Goal: Information Seeking & Learning: Learn about a topic

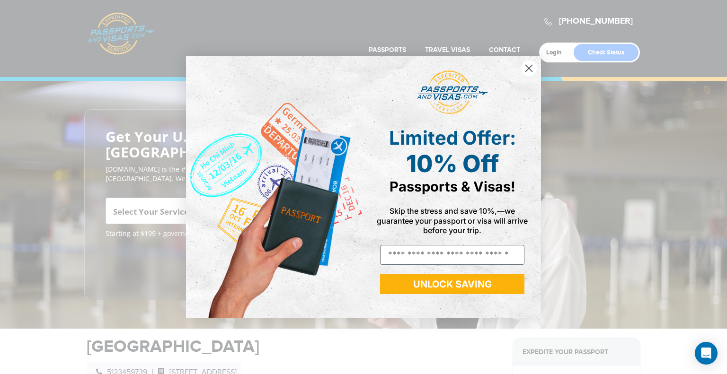
click at [529, 71] on circle "Close dialog" at bounding box center [529, 69] width 16 height 16
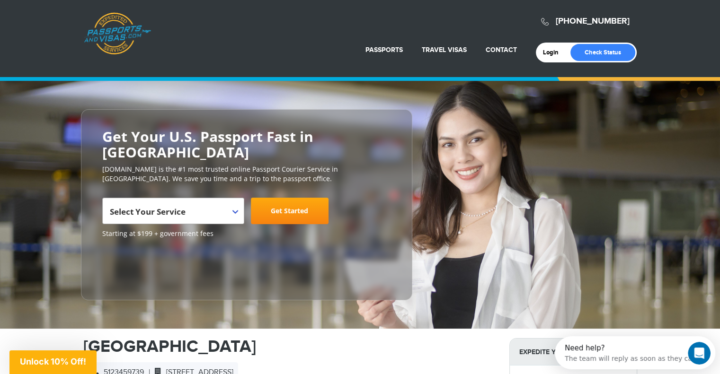
click at [387, 36] on div "800-860-8610 Passports & Visas.com" at bounding box center [360, 23] width 553 height 37
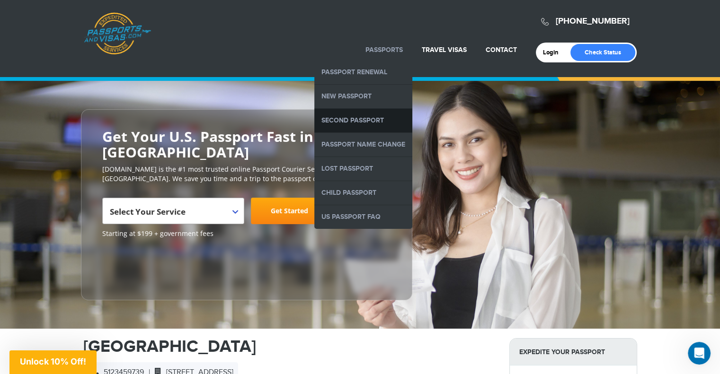
click at [365, 120] on link "Second Passport" at bounding box center [363, 121] width 98 height 24
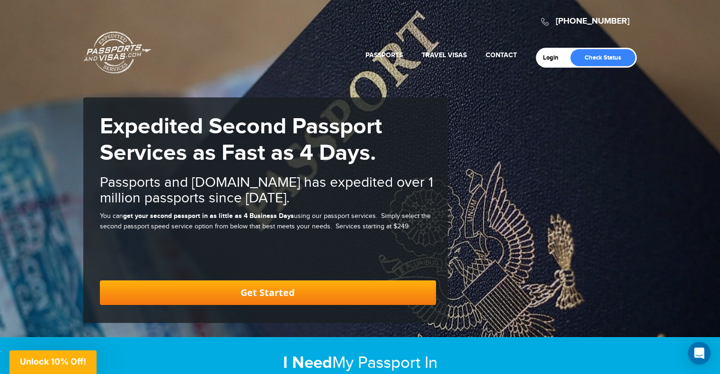
click at [329, 292] on link "Get Started" at bounding box center [268, 293] width 336 height 25
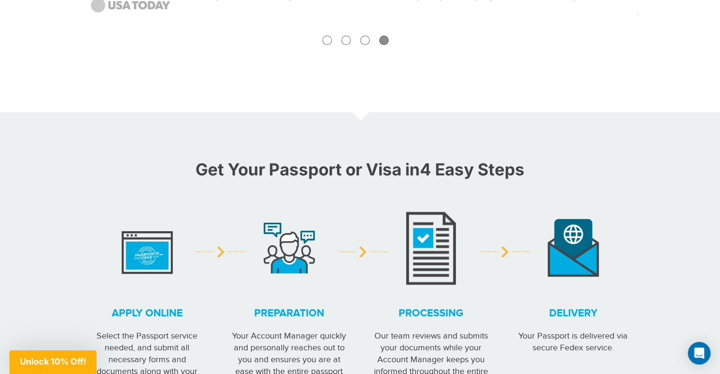
scroll to position [787, 0]
